Goal: Transaction & Acquisition: Purchase product/service

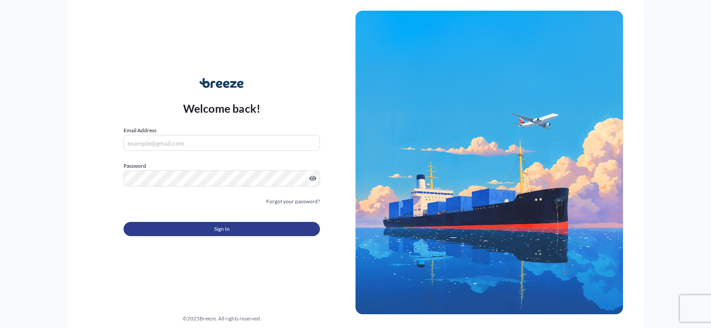
type input "[EMAIL_ADDRESS][DOMAIN_NAME]"
click at [224, 231] on span "Sign In" at bounding box center [222, 229] width 16 height 9
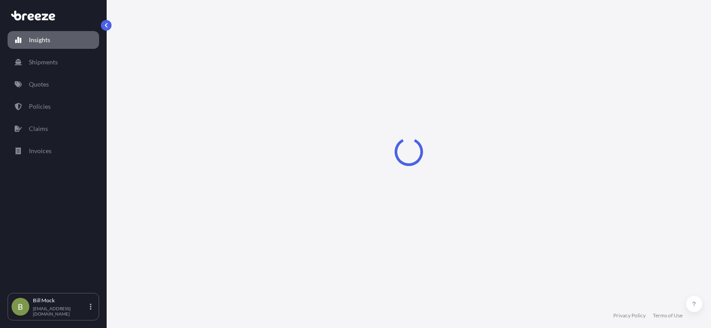
select select "2025"
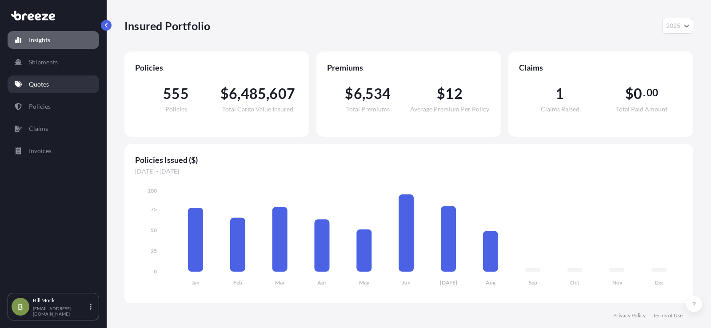
click at [39, 79] on link "Quotes" at bounding box center [54, 85] width 92 height 18
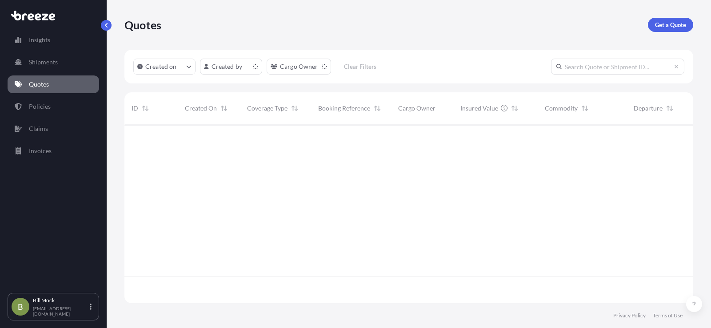
scroll to position [177, 562]
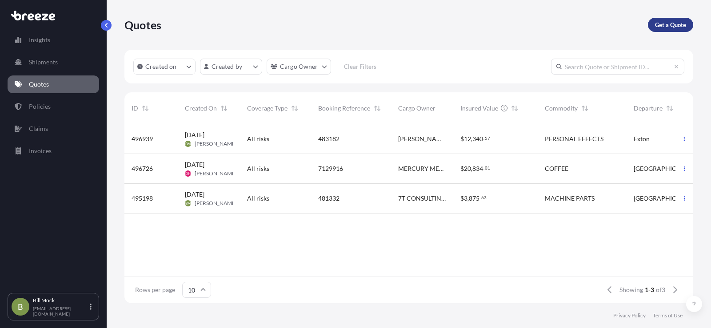
click at [669, 27] on p "Get a Quote" at bounding box center [670, 24] width 31 height 9
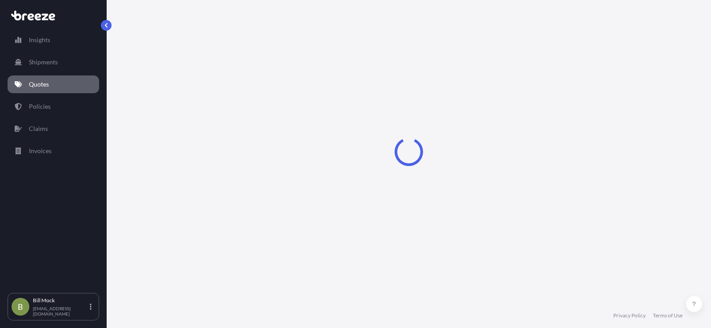
select select "Sea"
select select "1"
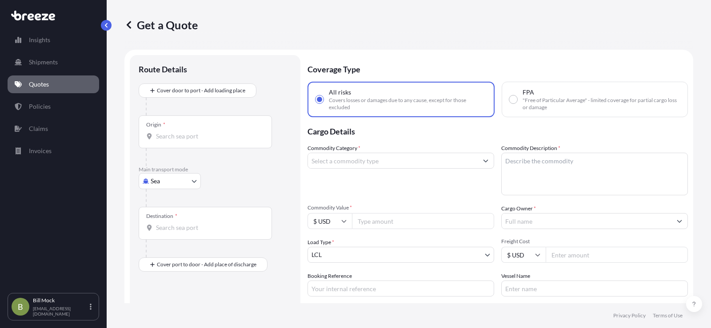
scroll to position [14, 0]
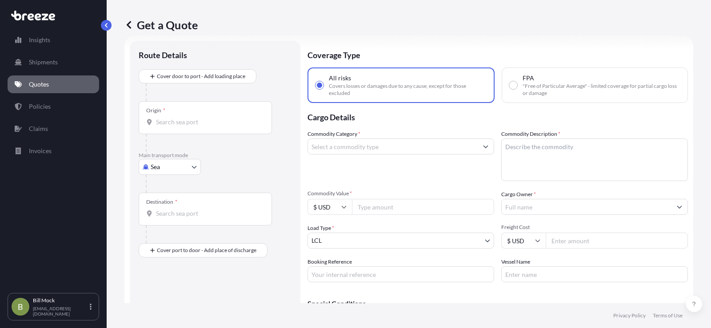
click at [169, 172] on body "Insights Shipments Quotes Policies Claims Invoices B [PERSON_NAME] [EMAIL_ADDRE…" at bounding box center [355, 164] width 711 height 328
click at [167, 224] on span "Road" at bounding box center [163, 222] width 14 height 9
select select "Road"
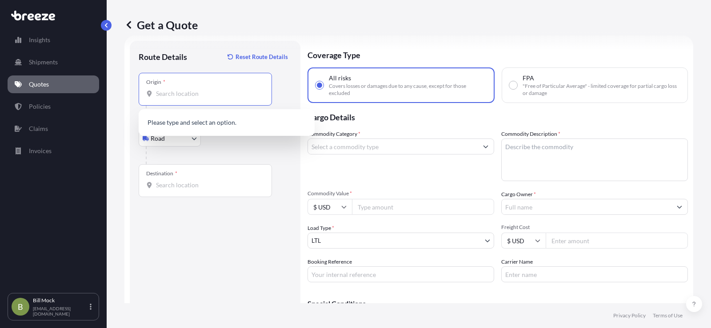
click at [168, 95] on input "Origin *" at bounding box center [208, 93] width 105 height 9
paste input "[STREET_ADDRESS]"
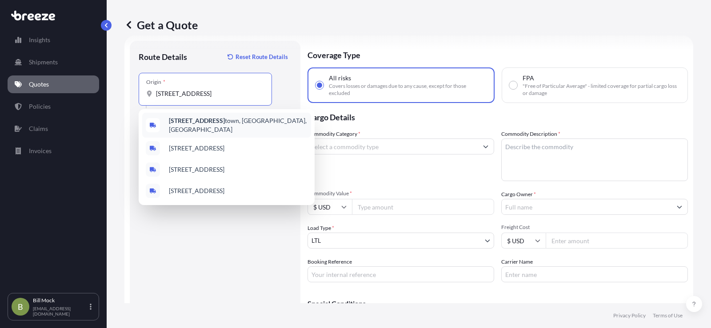
click at [225, 124] on b "[STREET_ADDRESS]" at bounding box center [197, 121] width 56 height 8
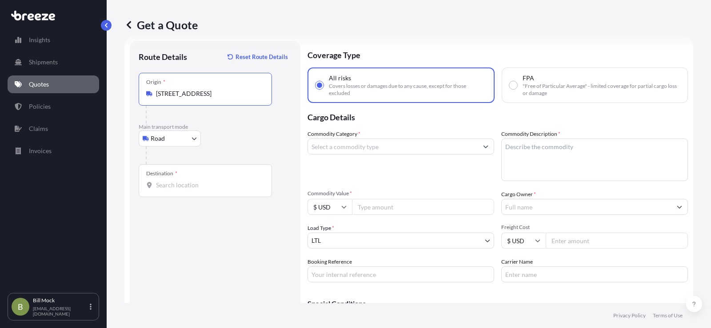
type input "[STREET_ADDRESS]"
click at [175, 180] on div "Destination *" at bounding box center [205, 180] width 133 height 33
click at [175, 181] on input "Destination *" at bounding box center [208, 185] width 105 height 9
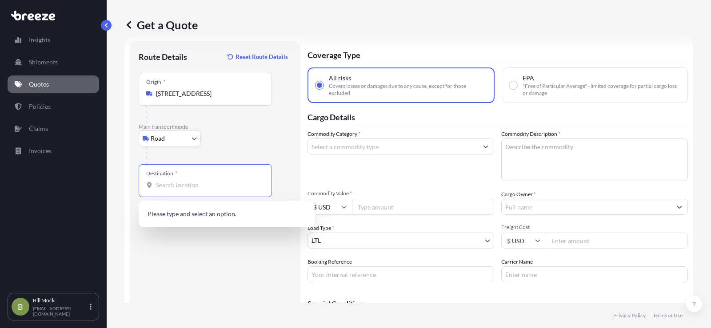
paste input "[STREET_ADDRESS][PERSON_NAME]"
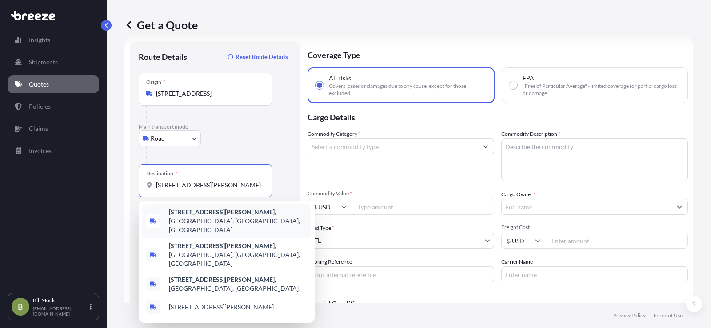
click at [243, 213] on span "[STREET_ADDRESS][PERSON_NAME]" at bounding box center [238, 221] width 139 height 27
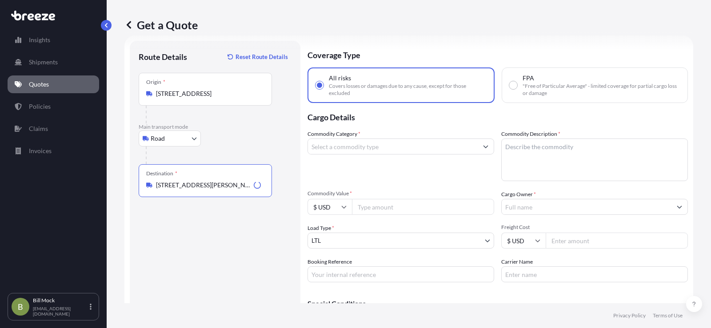
type input "[STREET_ADDRESS][PERSON_NAME]"
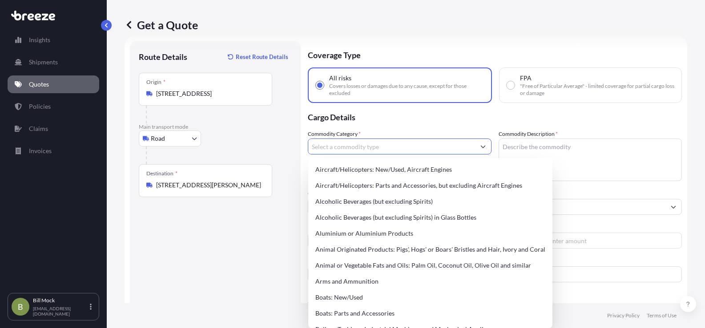
click at [360, 147] on input "Commodity Category *" at bounding box center [391, 147] width 167 height 16
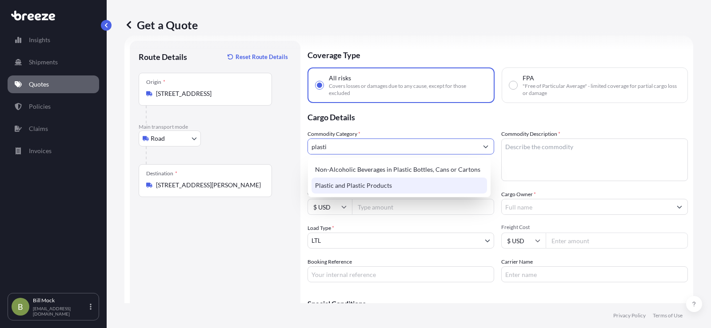
click at [351, 184] on div "Plastic and Plastic Products" at bounding box center [400, 186] width 176 height 16
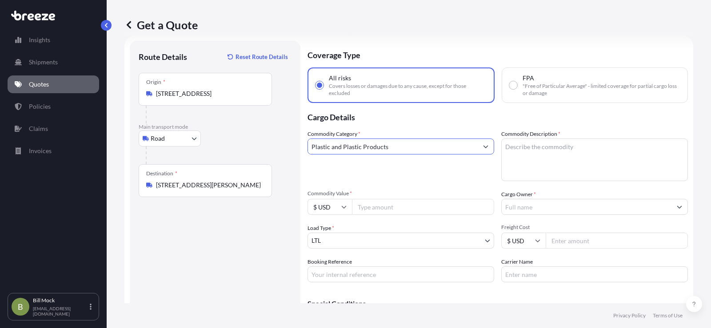
type input "Plastic and Plastic Products"
click at [509, 145] on textarea "Commodity Description *" at bounding box center [594, 160] width 187 height 43
type textarea "p"
type textarea "PLASTIC CASES"
click at [380, 207] on input "Commodity Value *" at bounding box center [423, 207] width 142 height 16
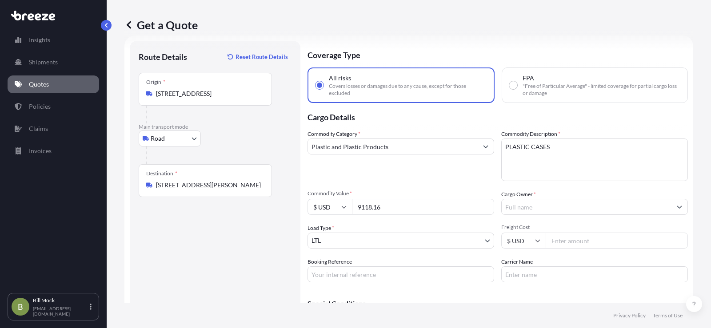
type input "9118.16"
click at [512, 209] on input "Cargo Owner *" at bounding box center [587, 207] width 170 height 16
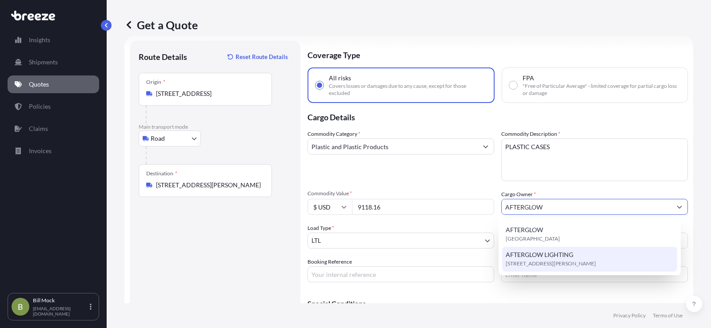
click at [536, 254] on span "AFTERGLOW LIGHTING" at bounding box center [540, 255] width 68 height 9
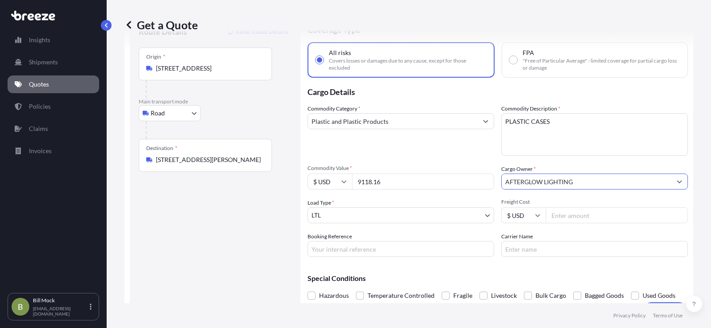
scroll to position [62, 0]
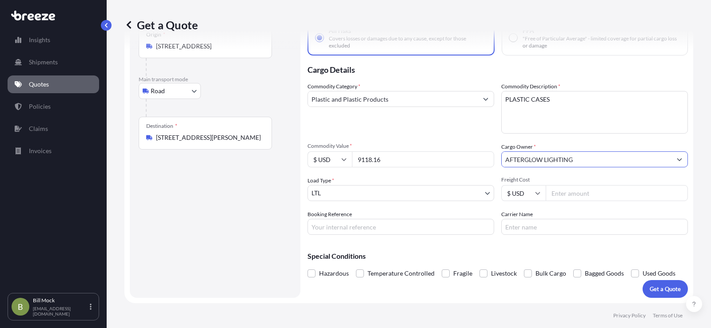
type input "AFTERGLOW LIGHTING"
click at [349, 229] on input "Booking Reference" at bounding box center [401, 227] width 187 height 16
type input "483362"
click at [523, 230] on input "Carrier Name" at bounding box center [594, 227] width 187 height 16
type input "XPO LOGISTICS"
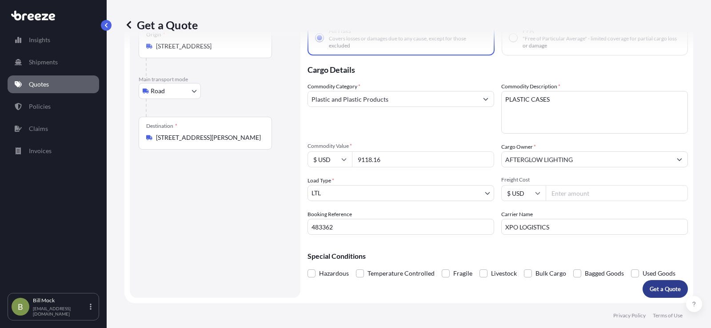
click at [654, 284] on button "Get a Quote" at bounding box center [665, 289] width 45 height 18
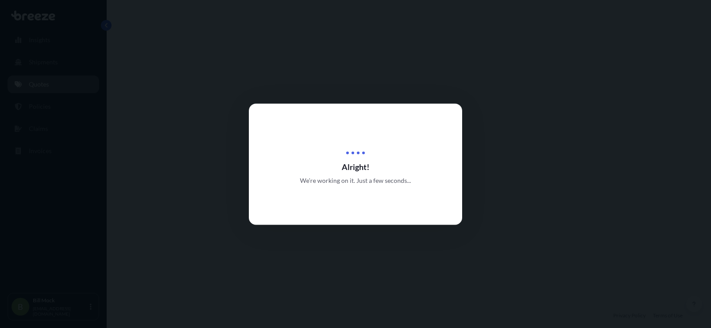
select select "Road"
select select "1"
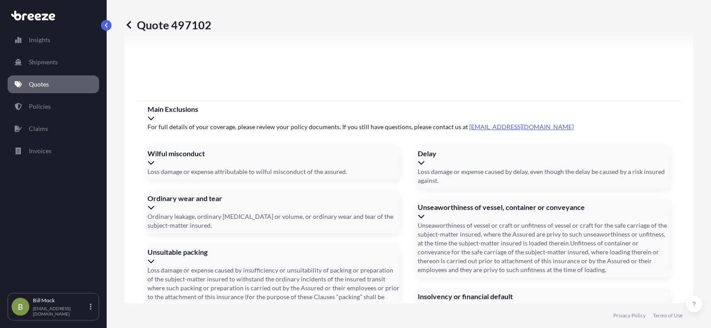
scroll to position [1229, 0]
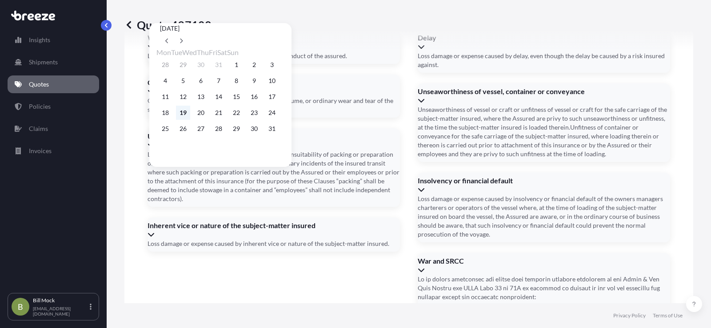
click at [186, 117] on button "19" at bounding box center [183, 113] width 14 height 14
type input "[DATE]"
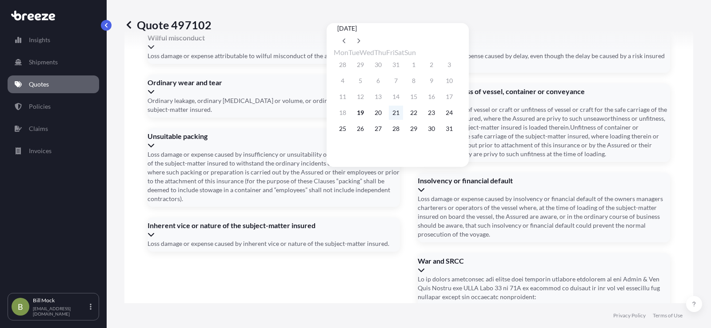
click at [403, 116] on button "21" at bounding box center [396, 113] width 14 height 14
type input "[DATE]"
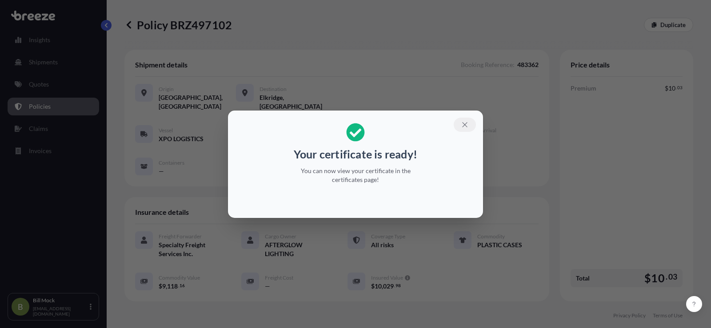
click at [467, 121] on icon "button" at bounding box center [465, 125] width 8 height 8
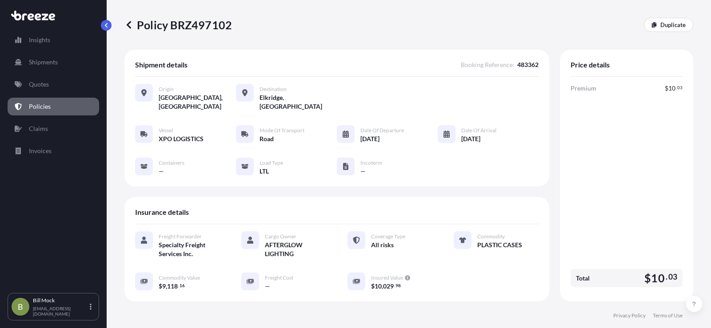
click at [196, 24] on p "Policy BRZ497102" at bounding box center [178, 25] width 108 height 14
copy p "BRZ497102"
